Goal: Information Seeking & Learning: Learn about a topic

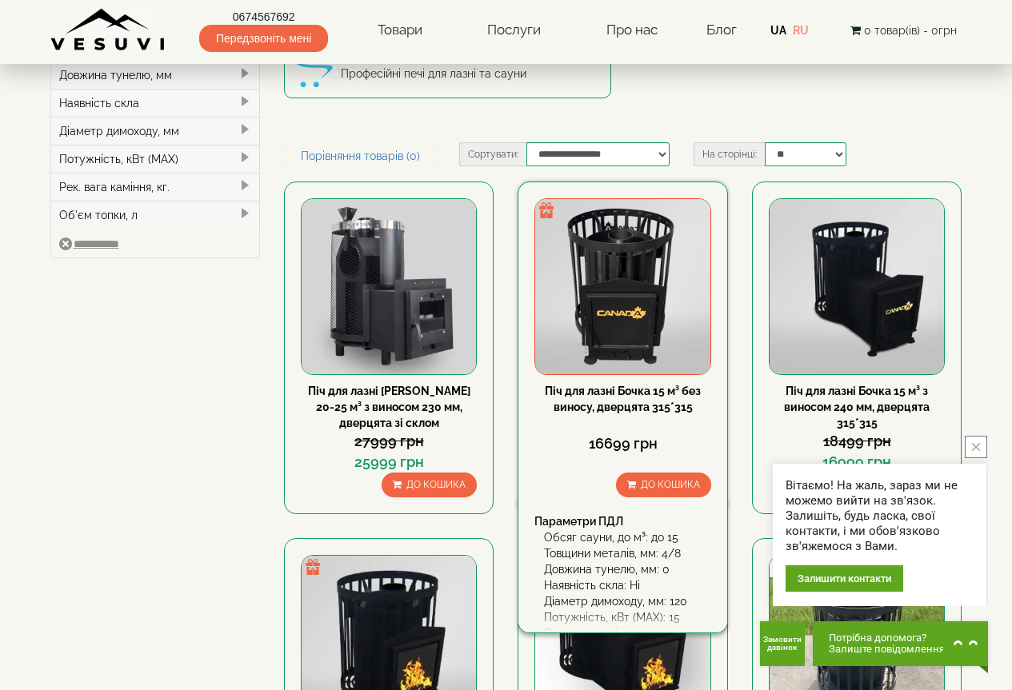
scroll to position [160, 0]
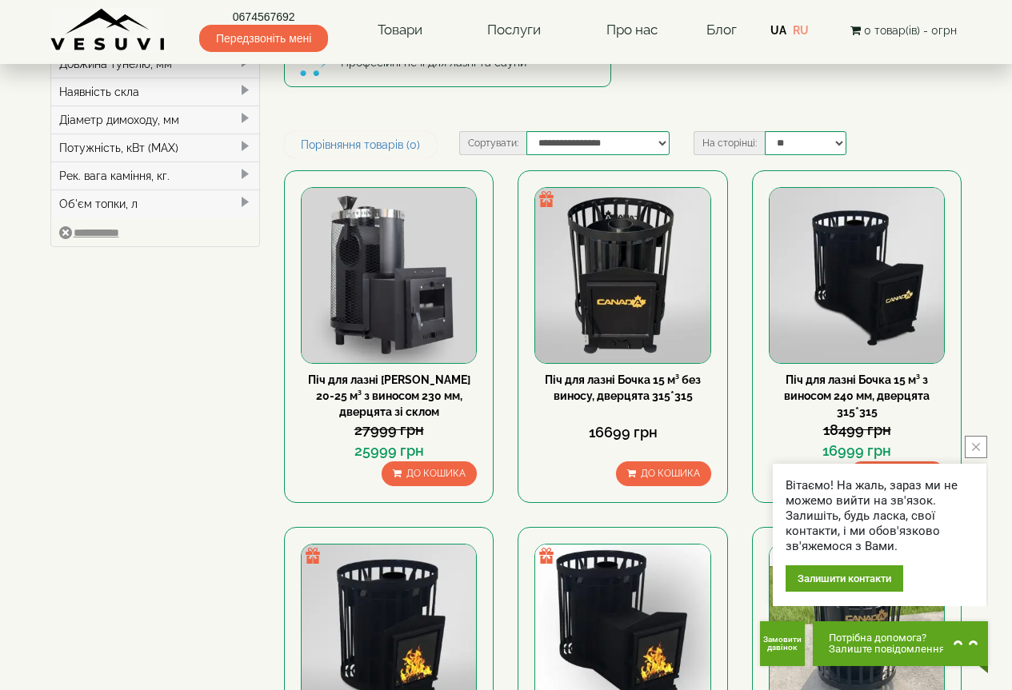
click at [980, 449] on button "close button" at bounding box center [975, 447] width 22 height 22
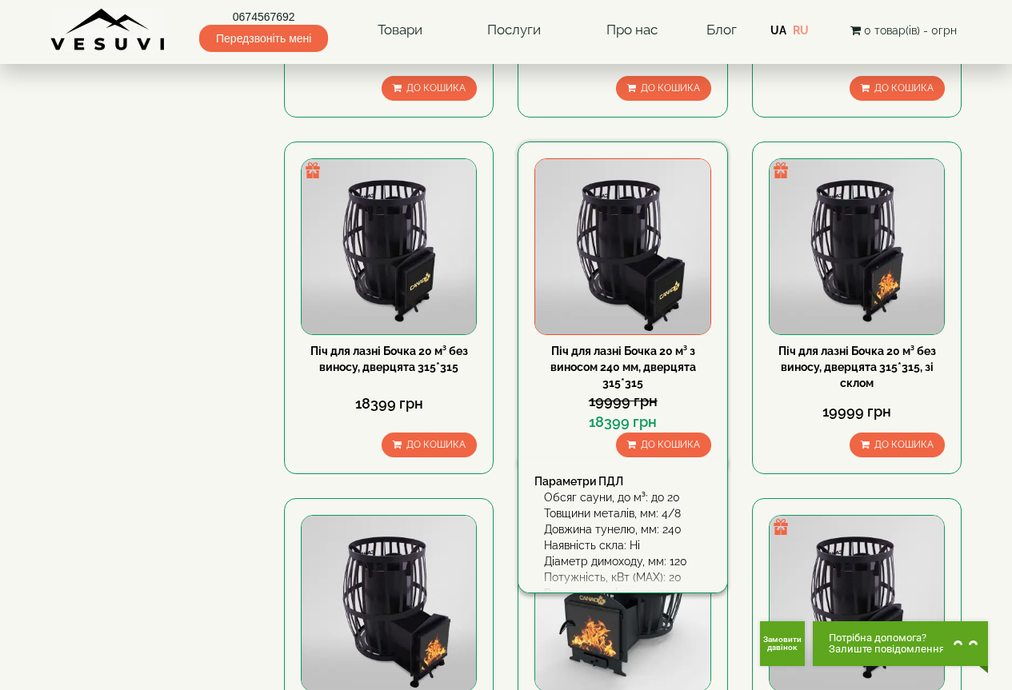
scroll to position [880, 0]
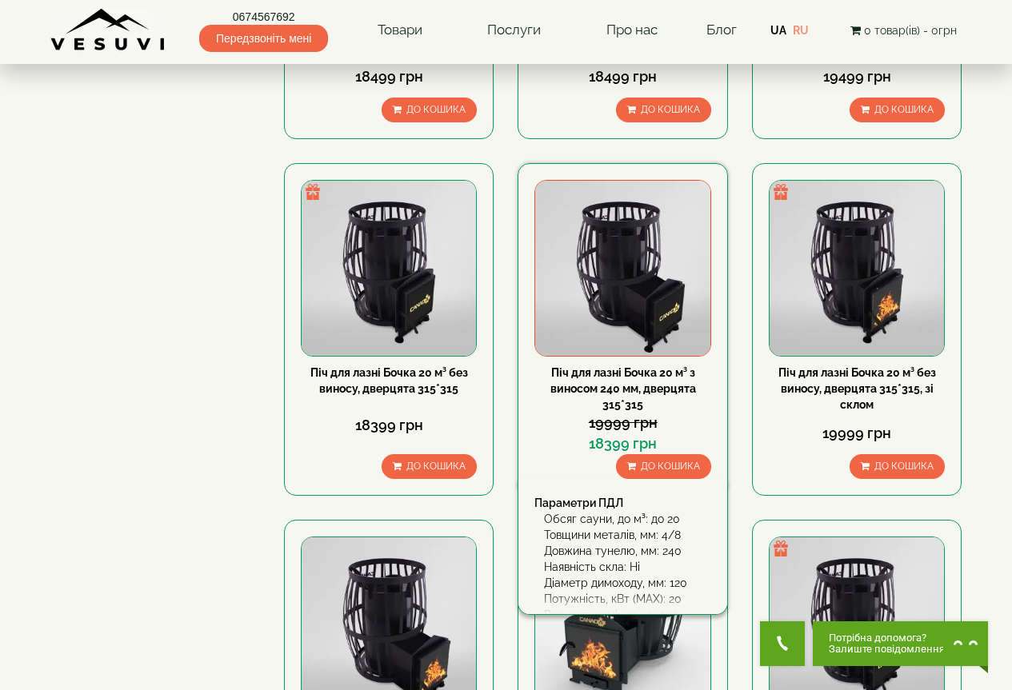
click at [606, 315] on img at bounding box center [622, 268] width 174 height 174
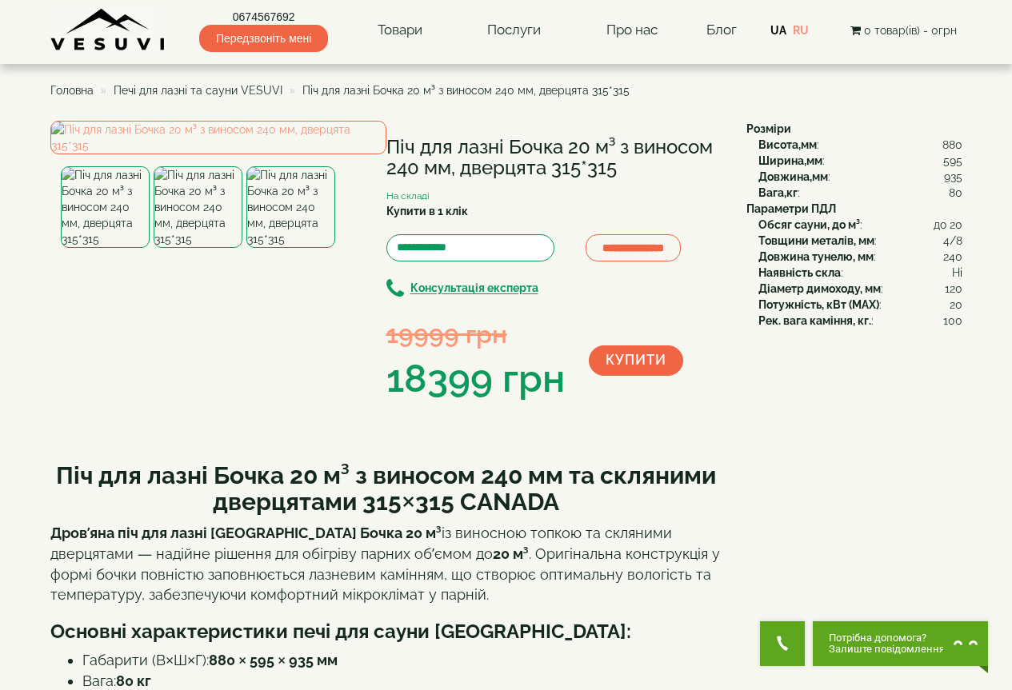
click at [245, 90] on span "Печі для лазні та сауни VESUVI" at bounding box center [198, 90] width 169 height 13
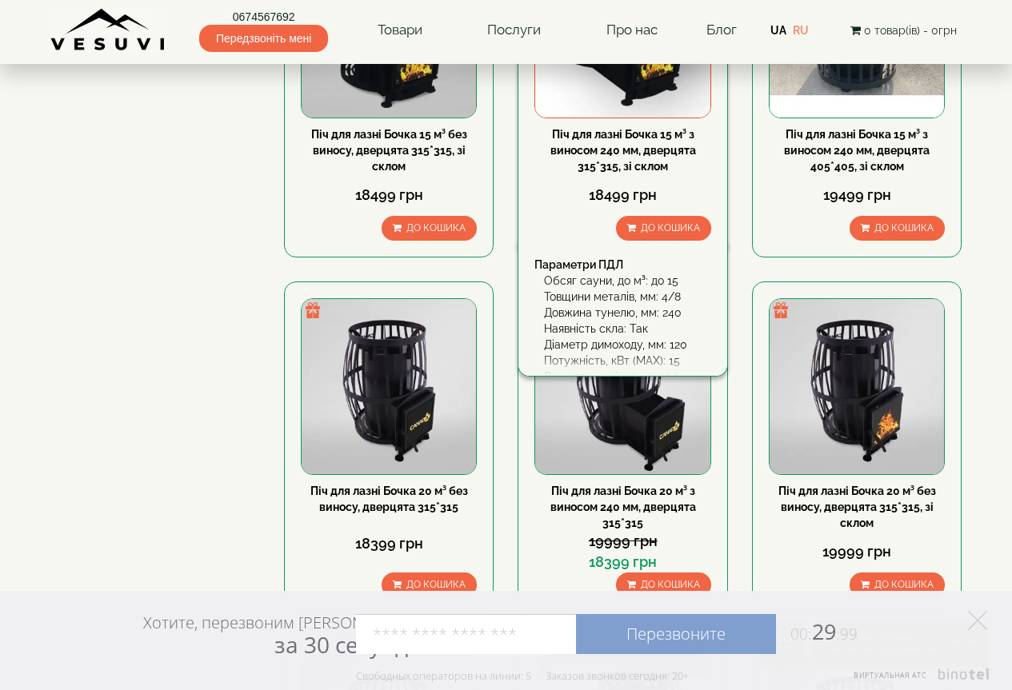
scroll to position [800, 0]
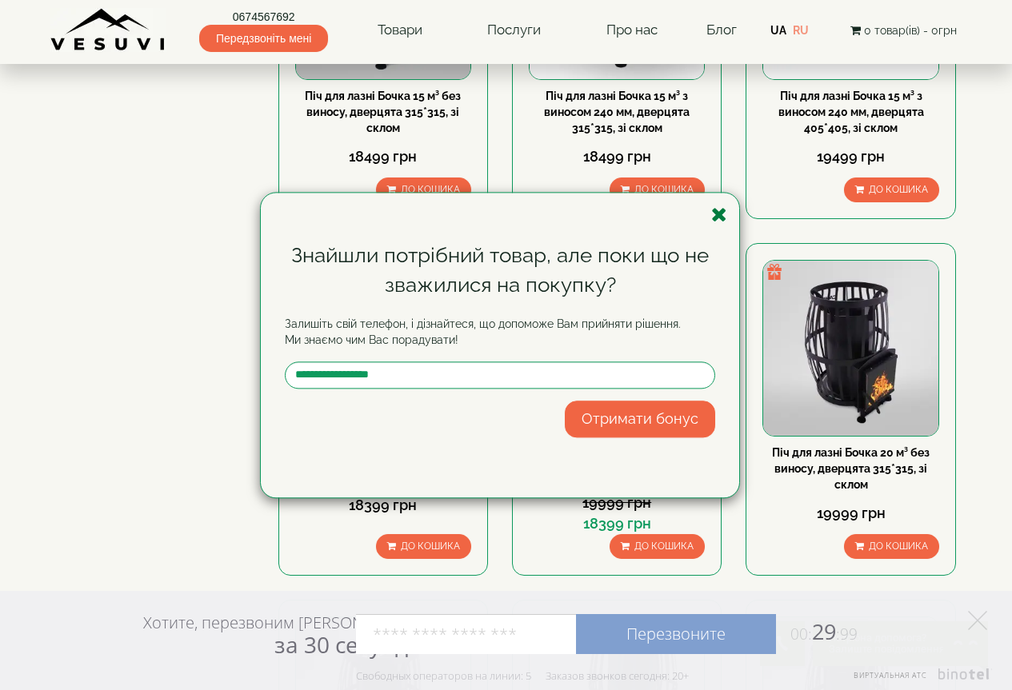
click at [720, 214] on icon "button" at bounding box center [719, 215] width 16 height 20
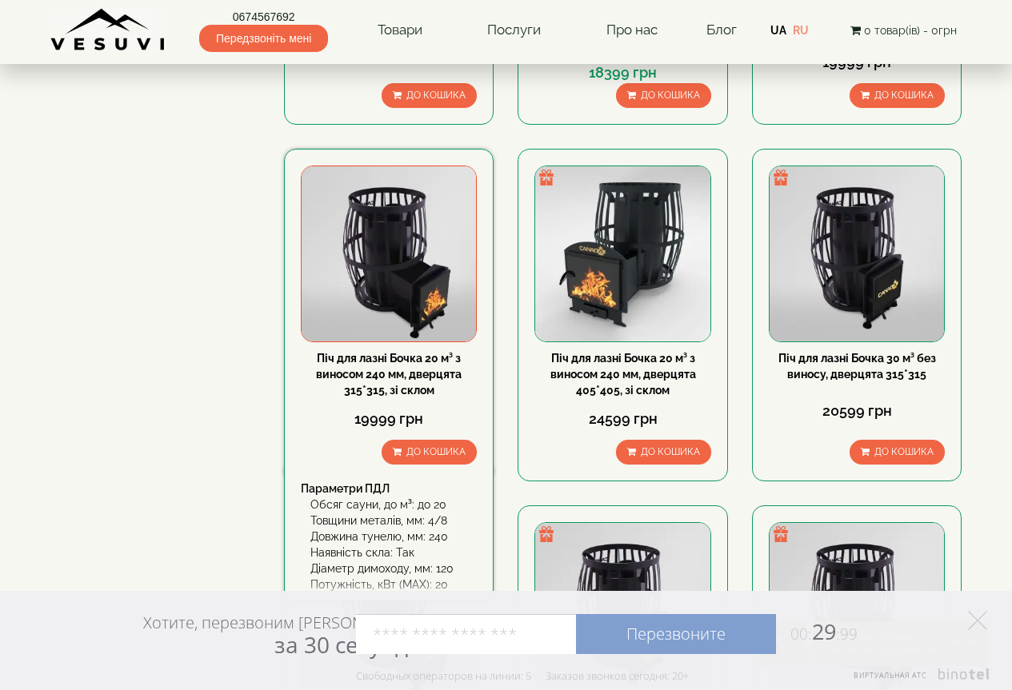
scroll to position [1279, 0]
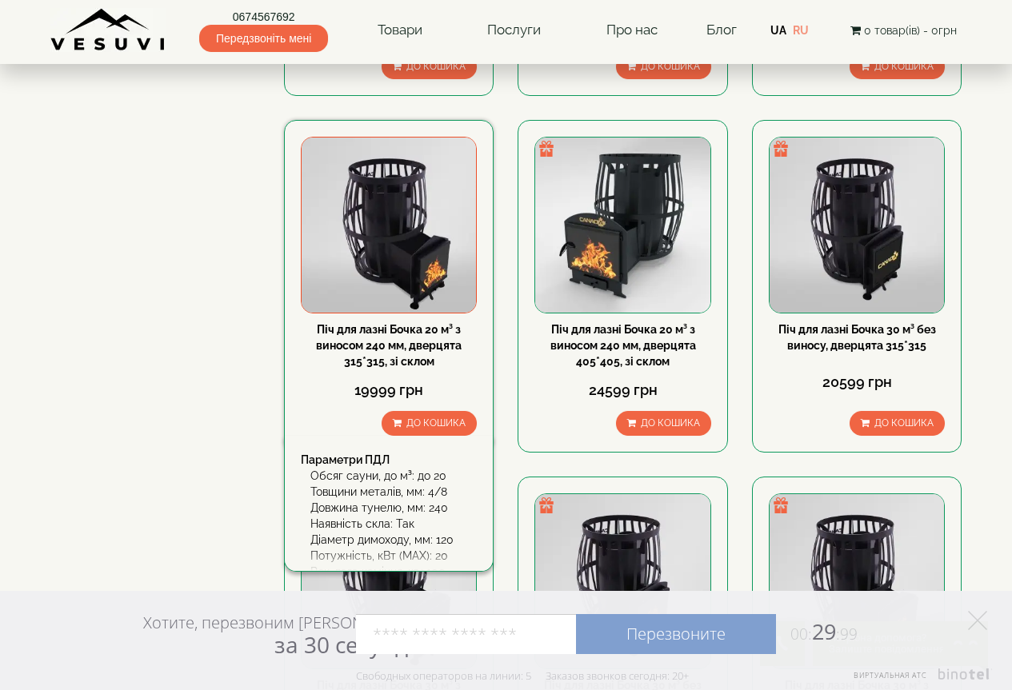
click at [404, 351] on link "Піч для лазні Бочка 20 м³ з виносом 240 мм, дверцята 315*315, зі склом" at bounding box center [389, 345] width 146 height 45
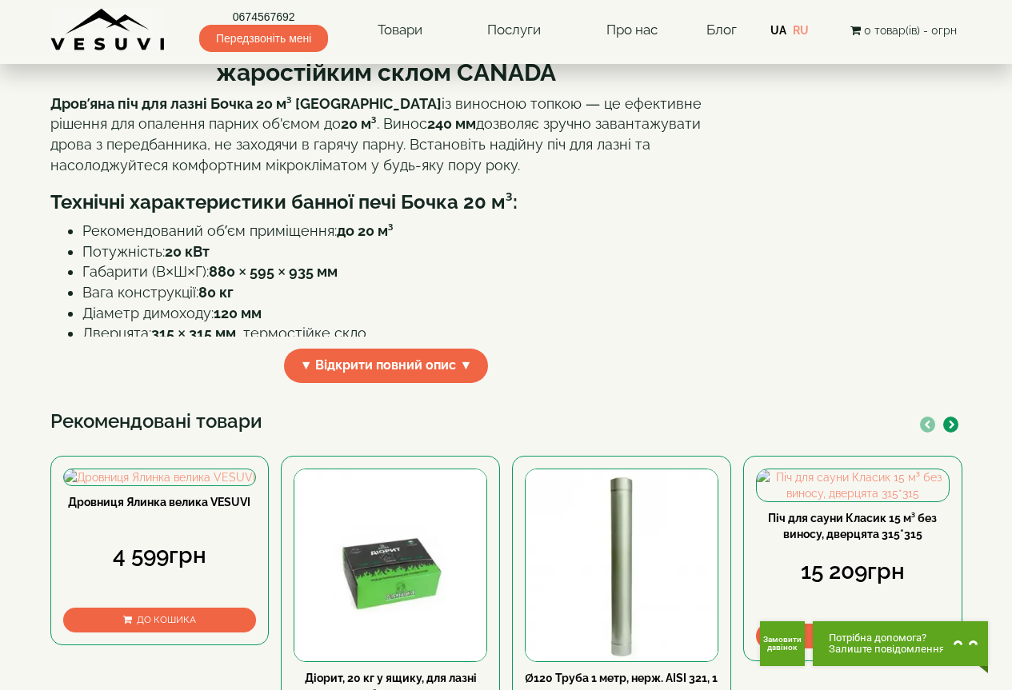
scroll to position [400, 0]
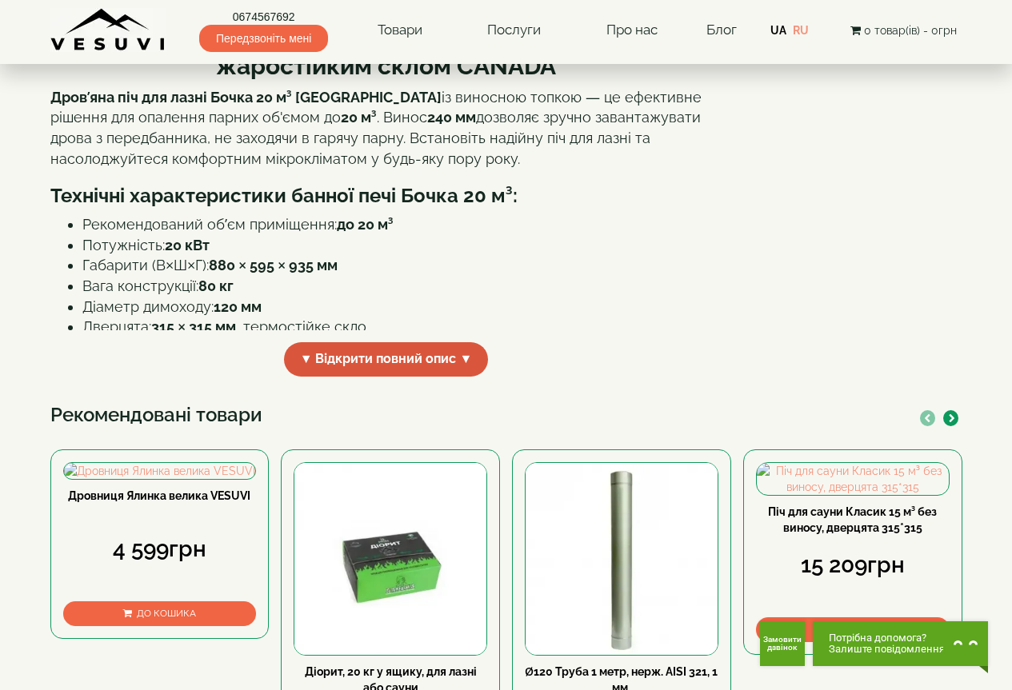
click at [385, 377] on span "▼ Відкрити повний опис ▼" at bounding box center [386, 359] width 205 height 34
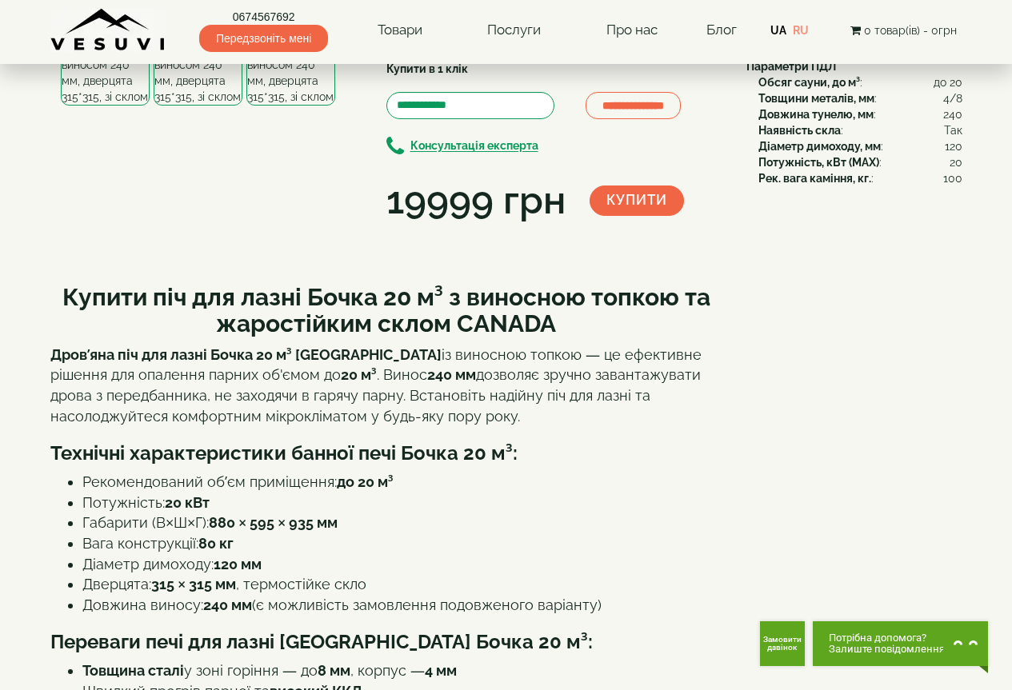
scroll to position [0, 0]
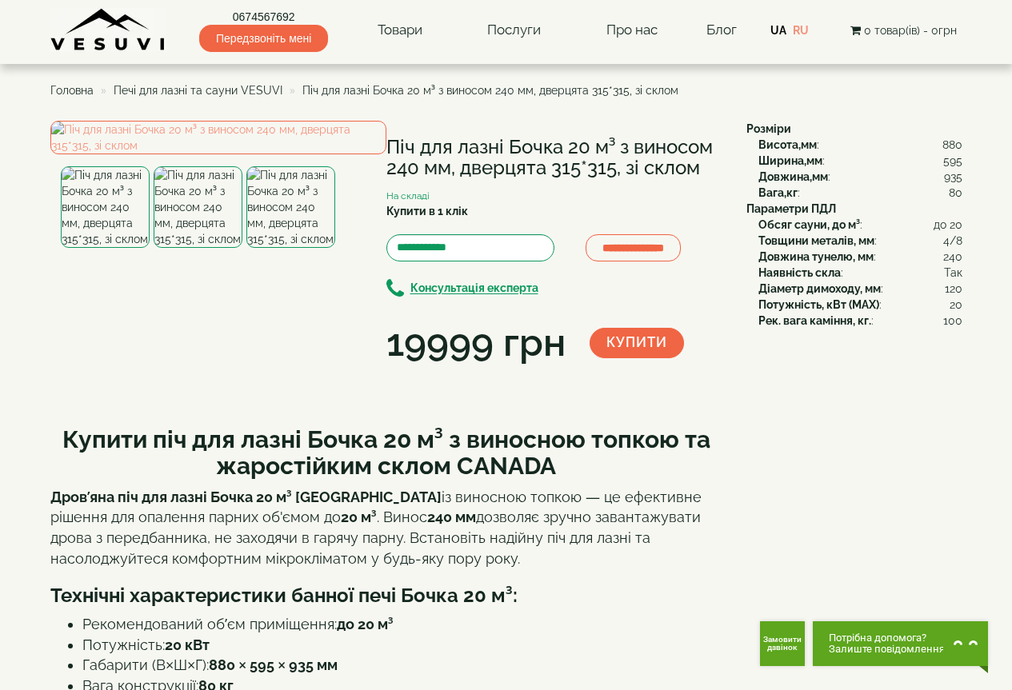
click at [292, 248] on img at bounding box center [290, 207] width 89 height 82
click at [225, 248] on img at bounding box center [198, 207] width 89 height 82
click at [150, 248] on div at bounding box center [200, 207] width 279 height 82
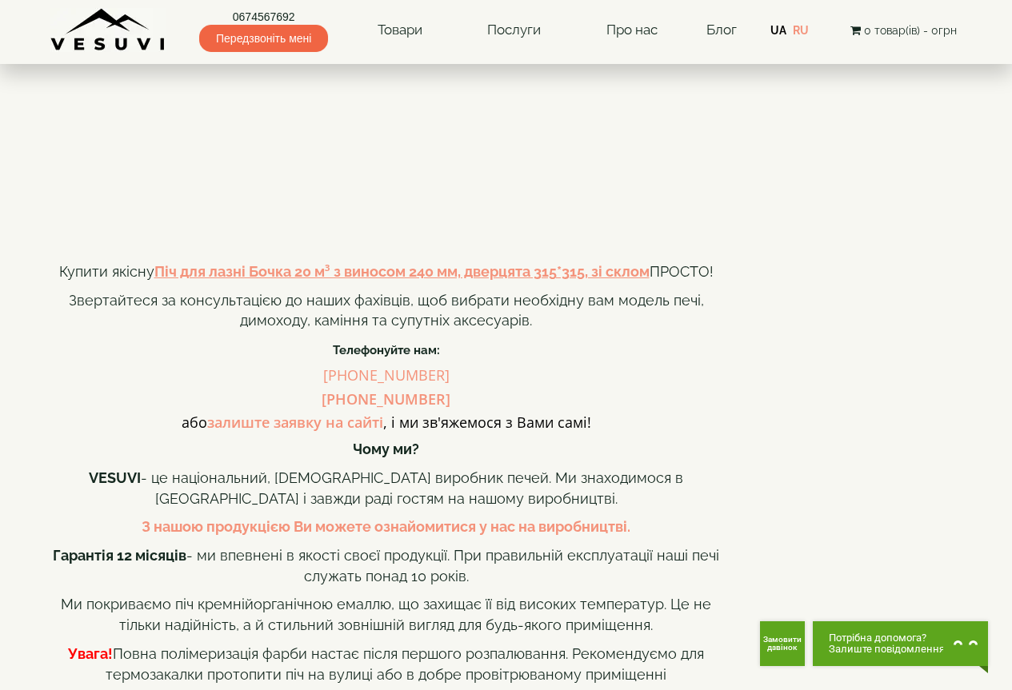
scroll to position [1359, 0]
